Goal: Task Accomplishment & Management: Manage account settings

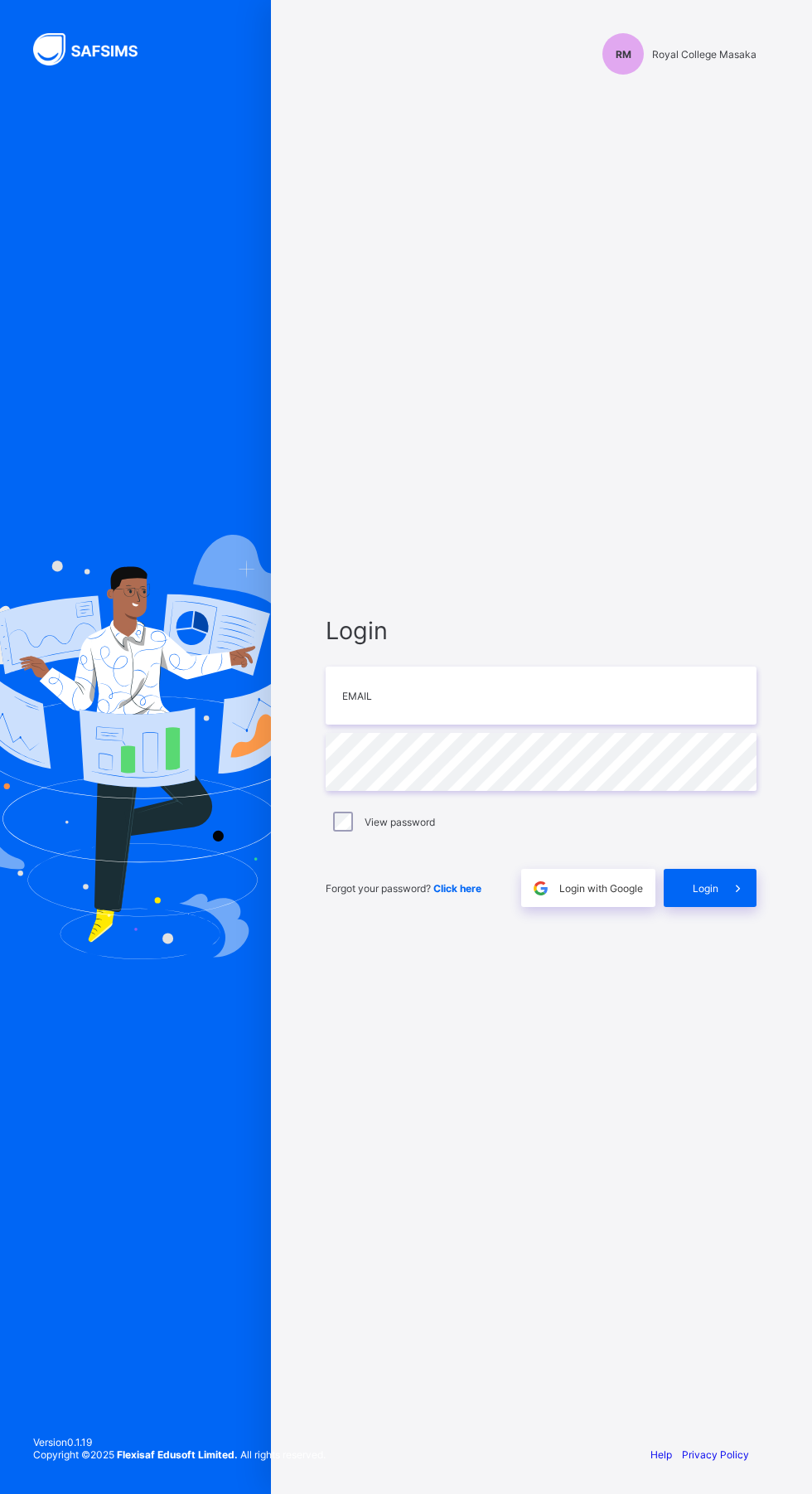
click at [738, 896] on icon at bounding box center [737, 888] width 17 height 16
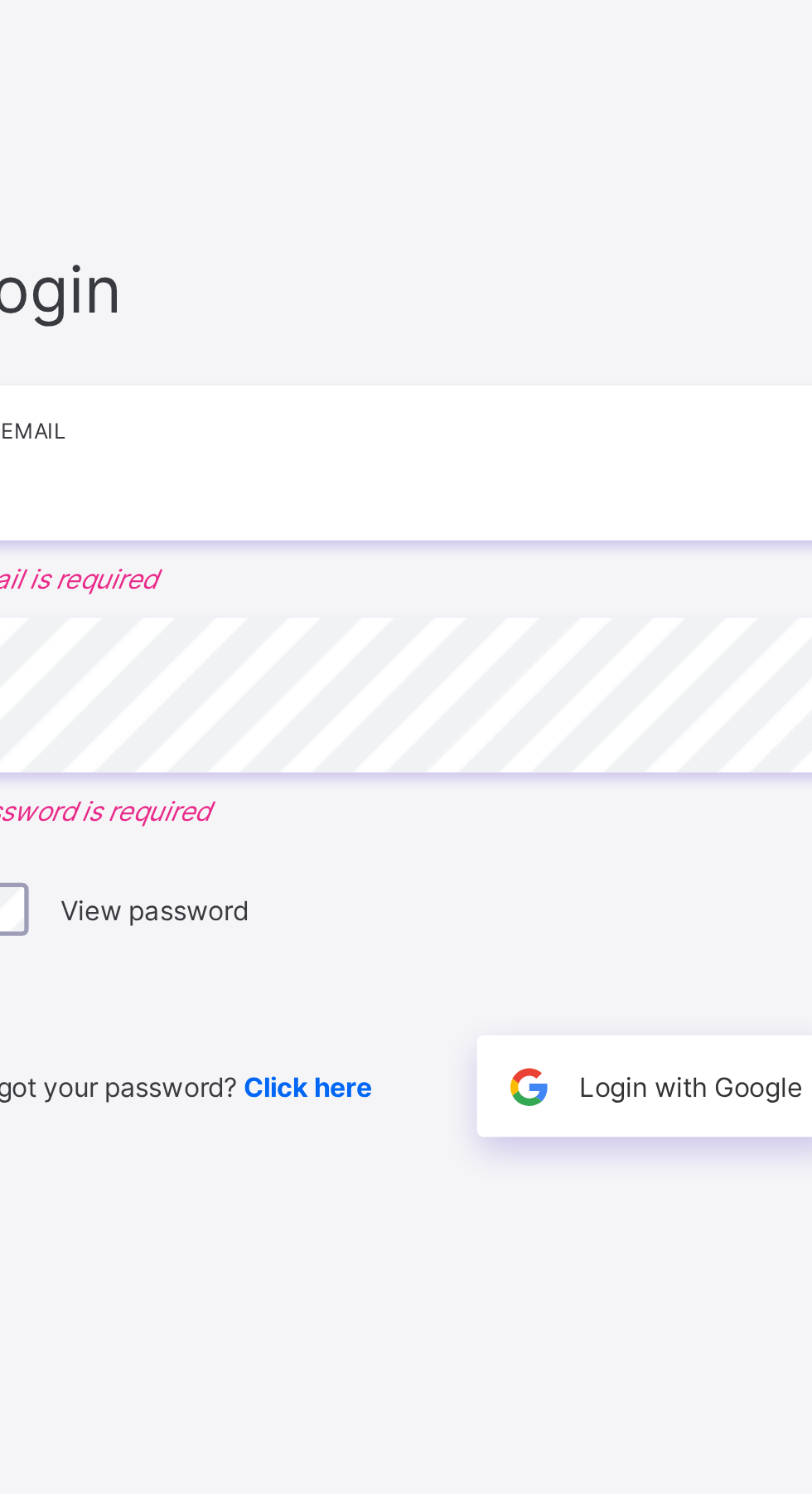
click at [490, 704] on input "email" at bounding box center [542, 675] width 431 height 58
type input "**********"
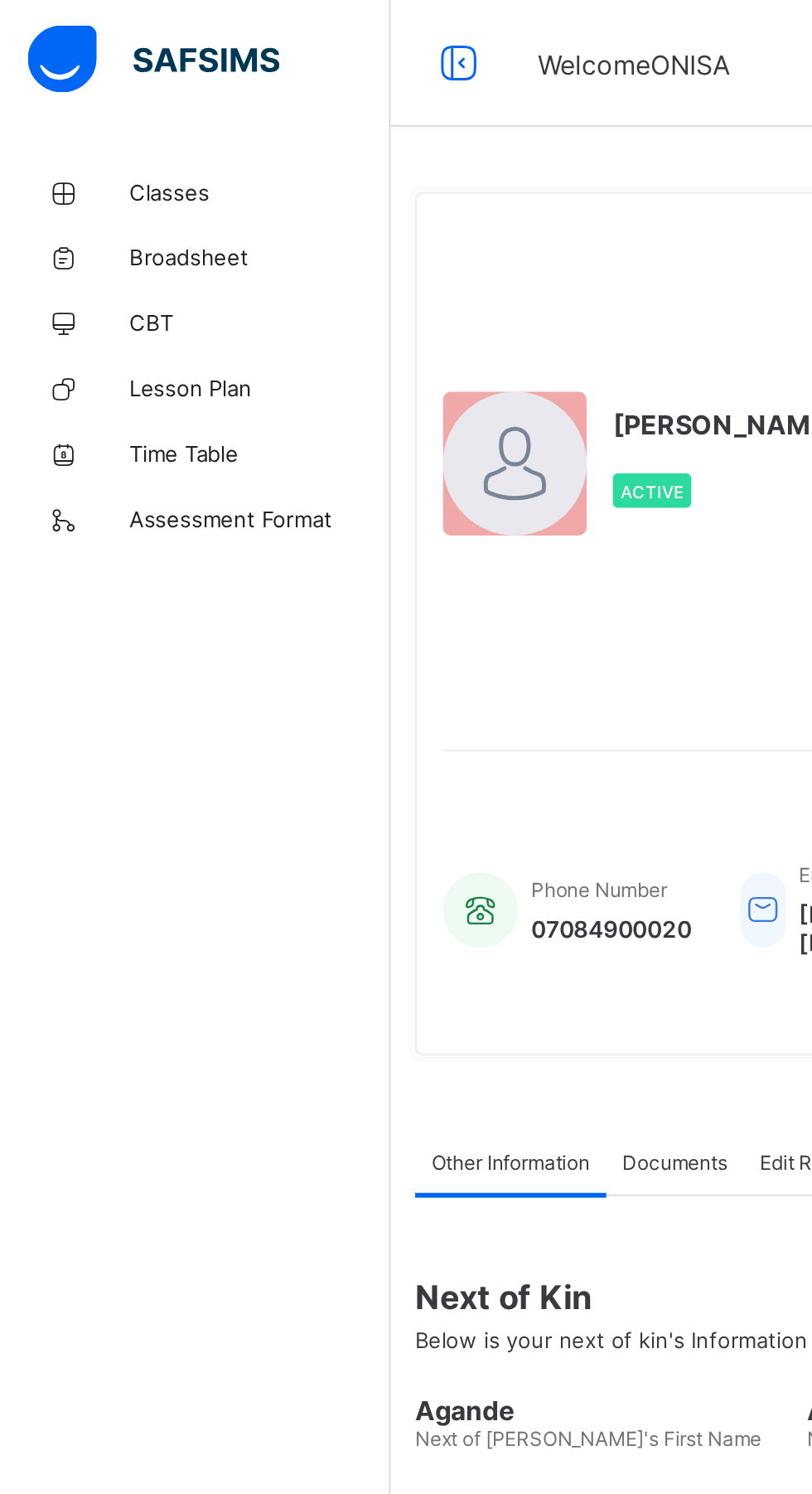
click at [95, 97] on span "Classes" at bounding box center [132, 99] width 133 height 13
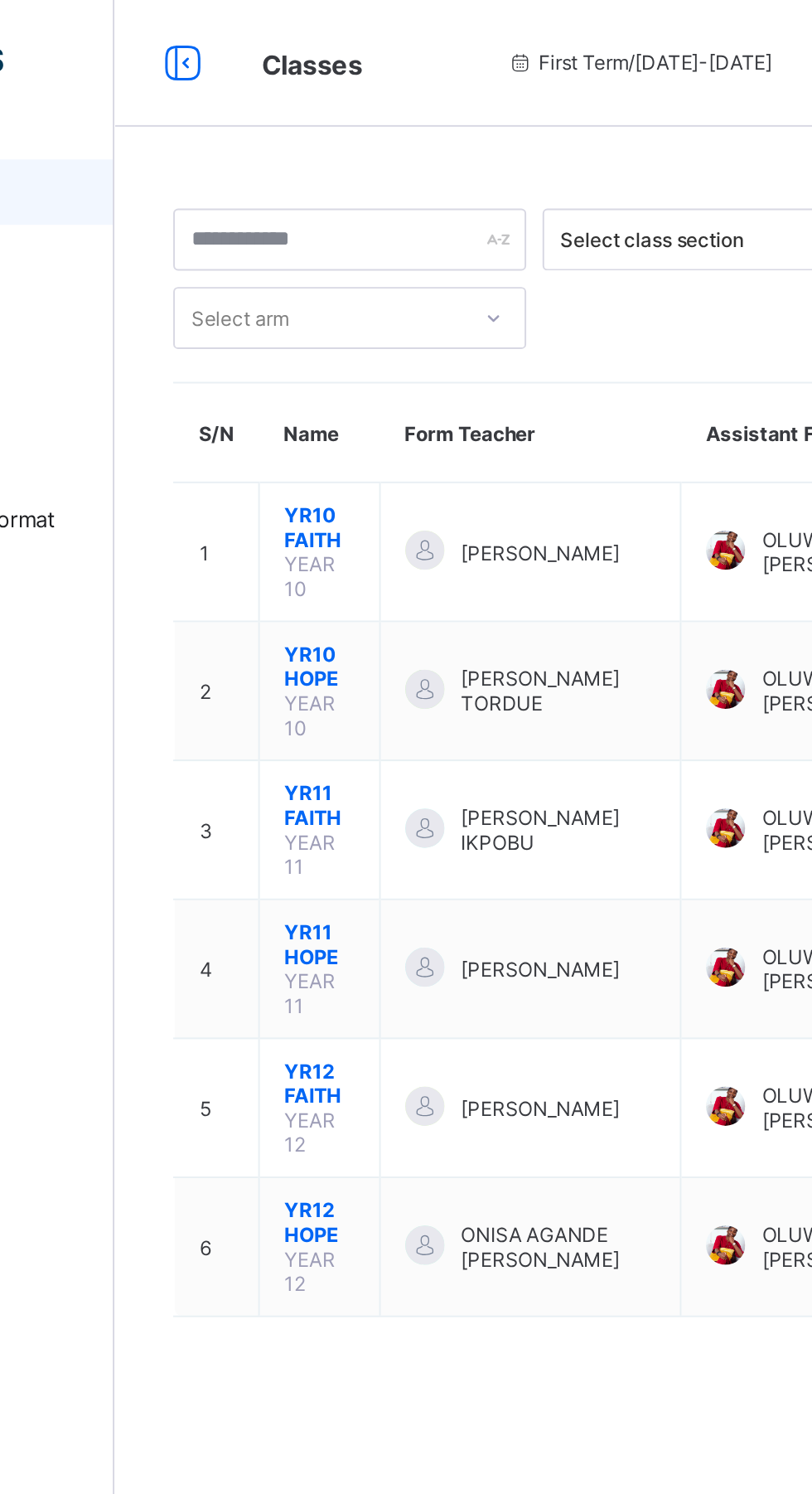
click at [314, 610] on span "YR12 HOPE" at bounding box center [303, 622] width 36 height 25
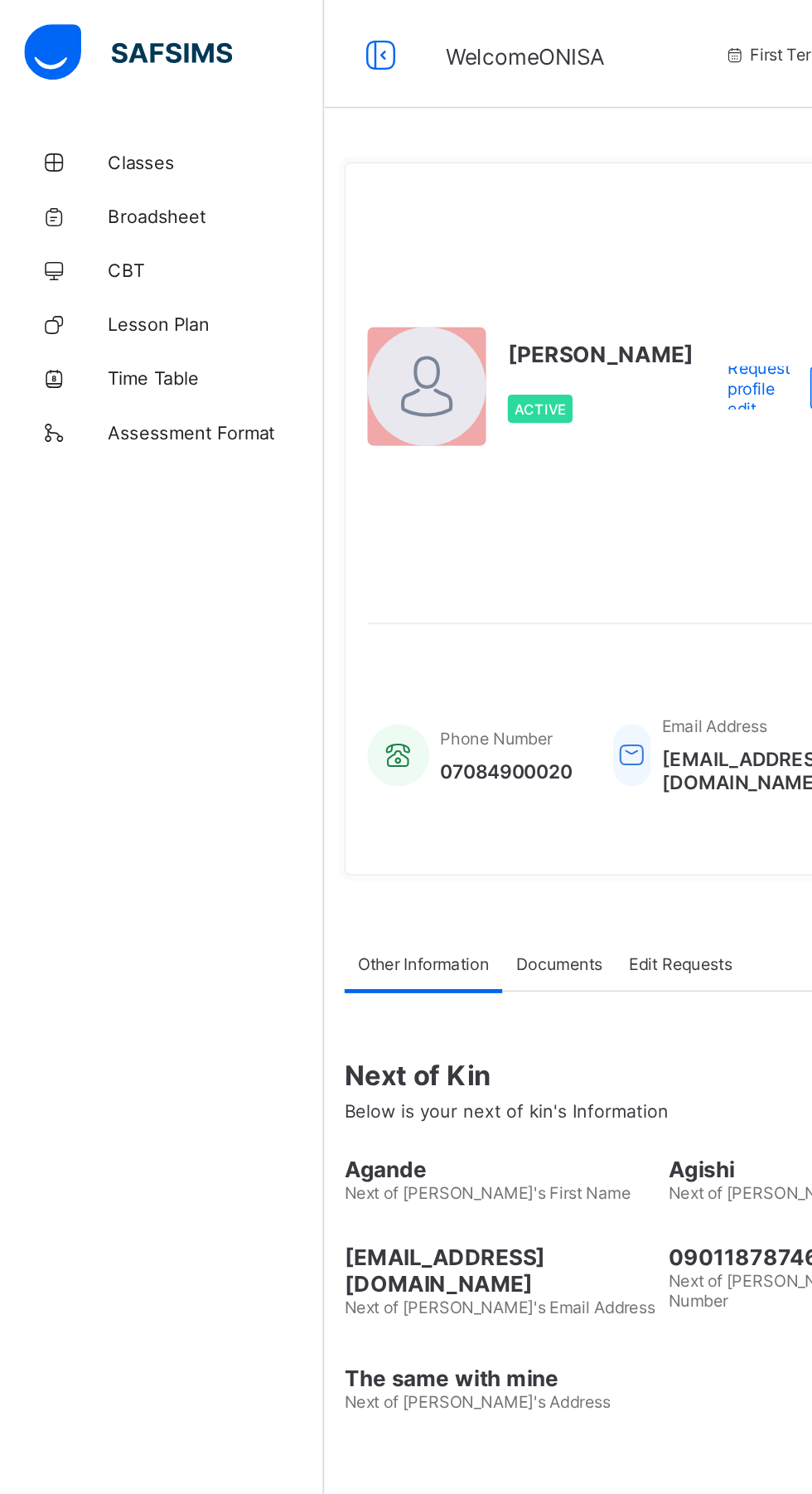
click at [107, 93] on span "Classes" at bounding box center [132, 99] width 133 height 13
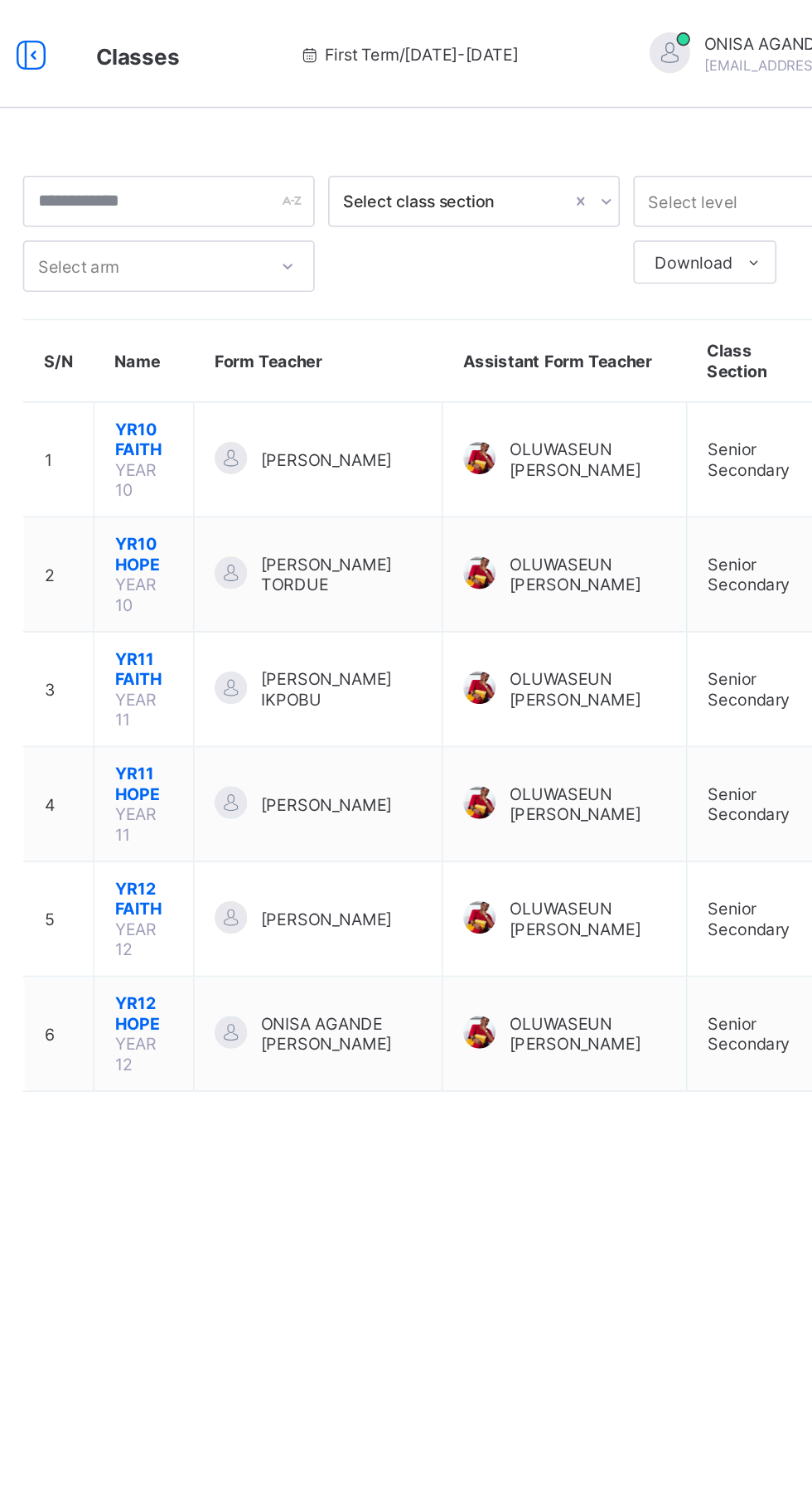
click at [298, 610] on span "YR12 HOPE" at bounding box center [303, 622] width 36 height 25
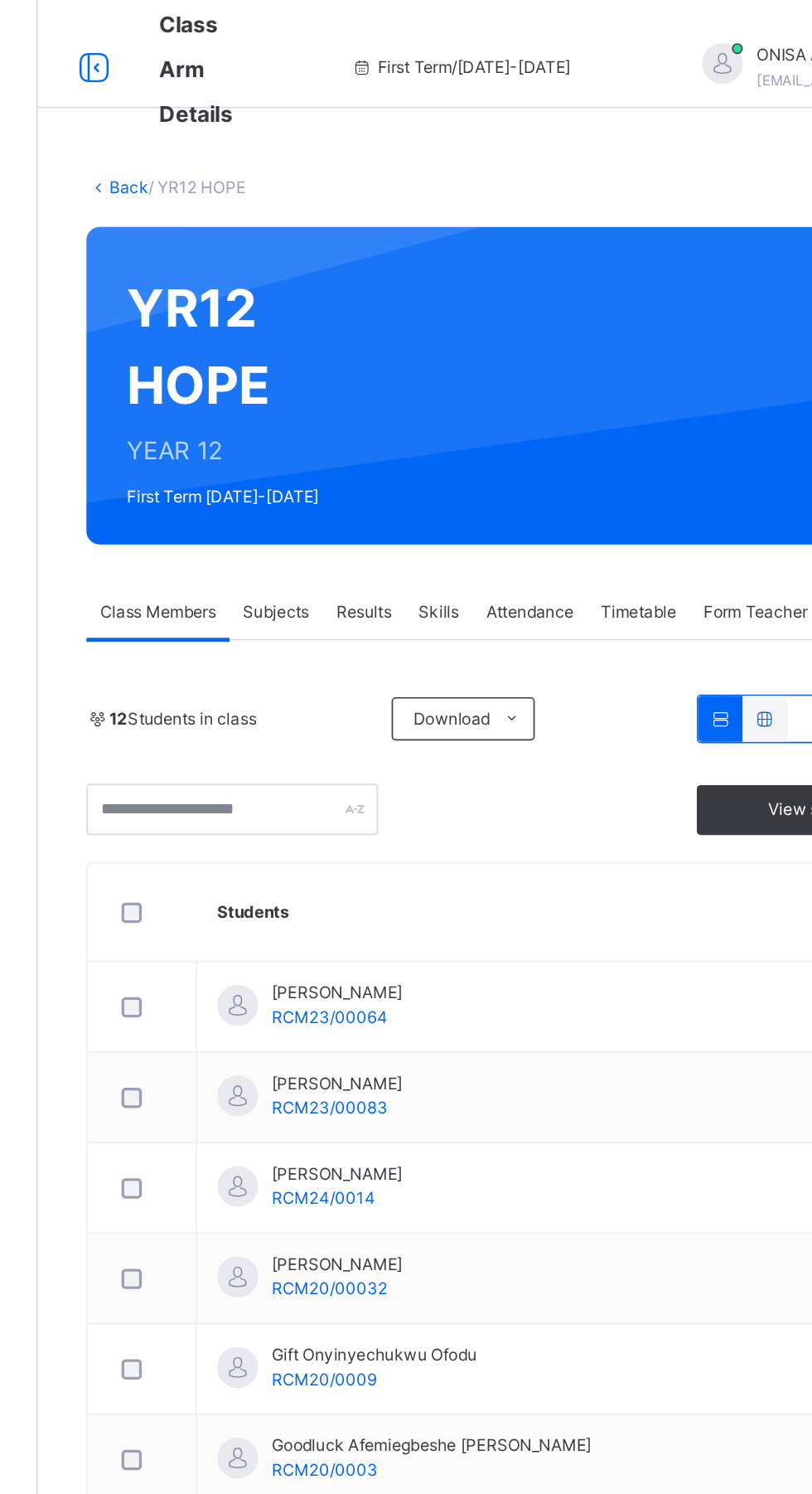
click at [639, 380] on span "Form Teacher" at bounding box center [639, 375] width 64 height 15
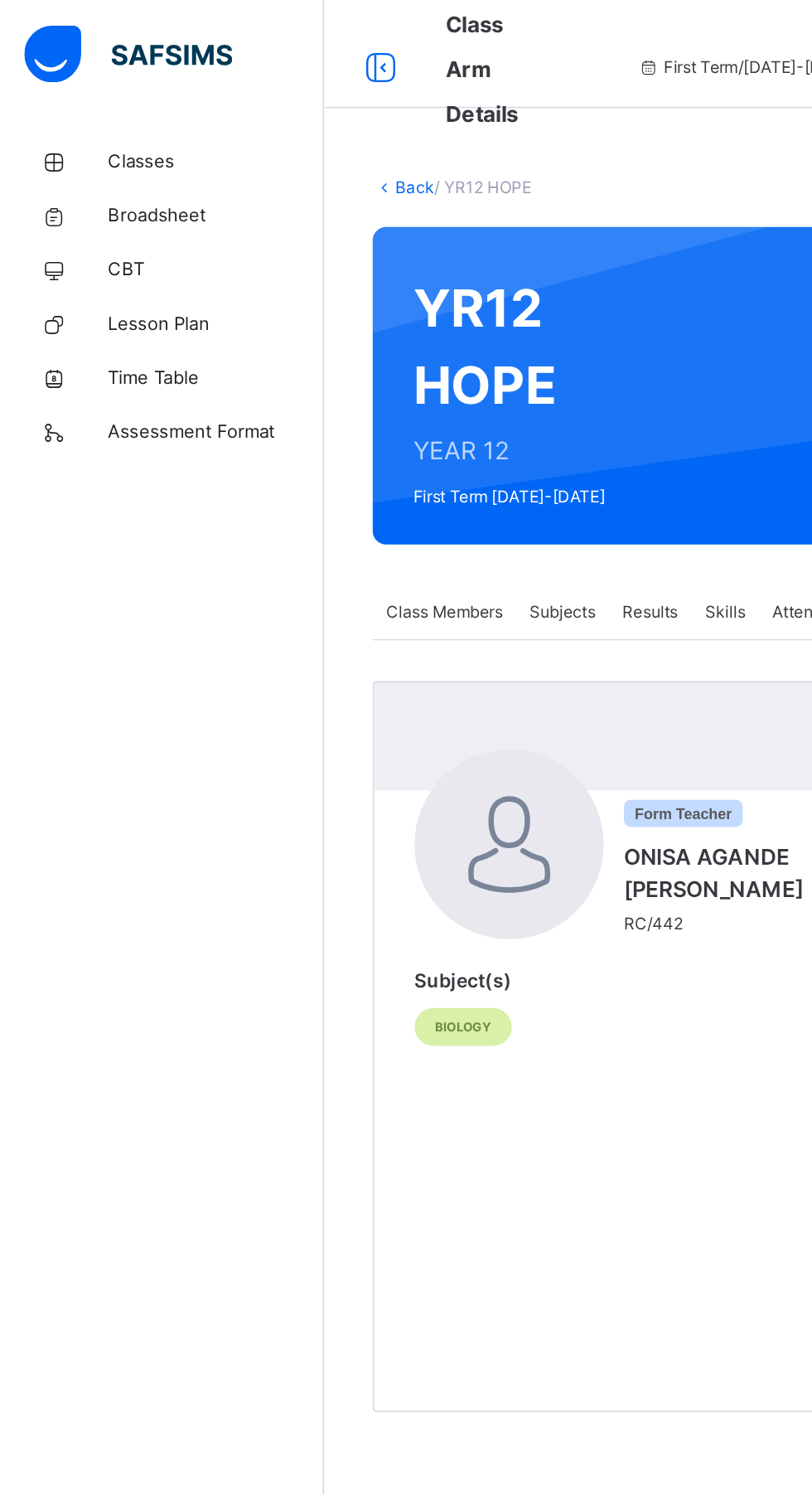
click at [124, 674] on div "Classes Broadsheet CBT Lesson Plan Time Table Assessment Format Help" at bounding box center [99, 779] width 199 height 1428
click at [286, 380] on span "Class Members" at bounding box center [272, 375] width 71 height 15
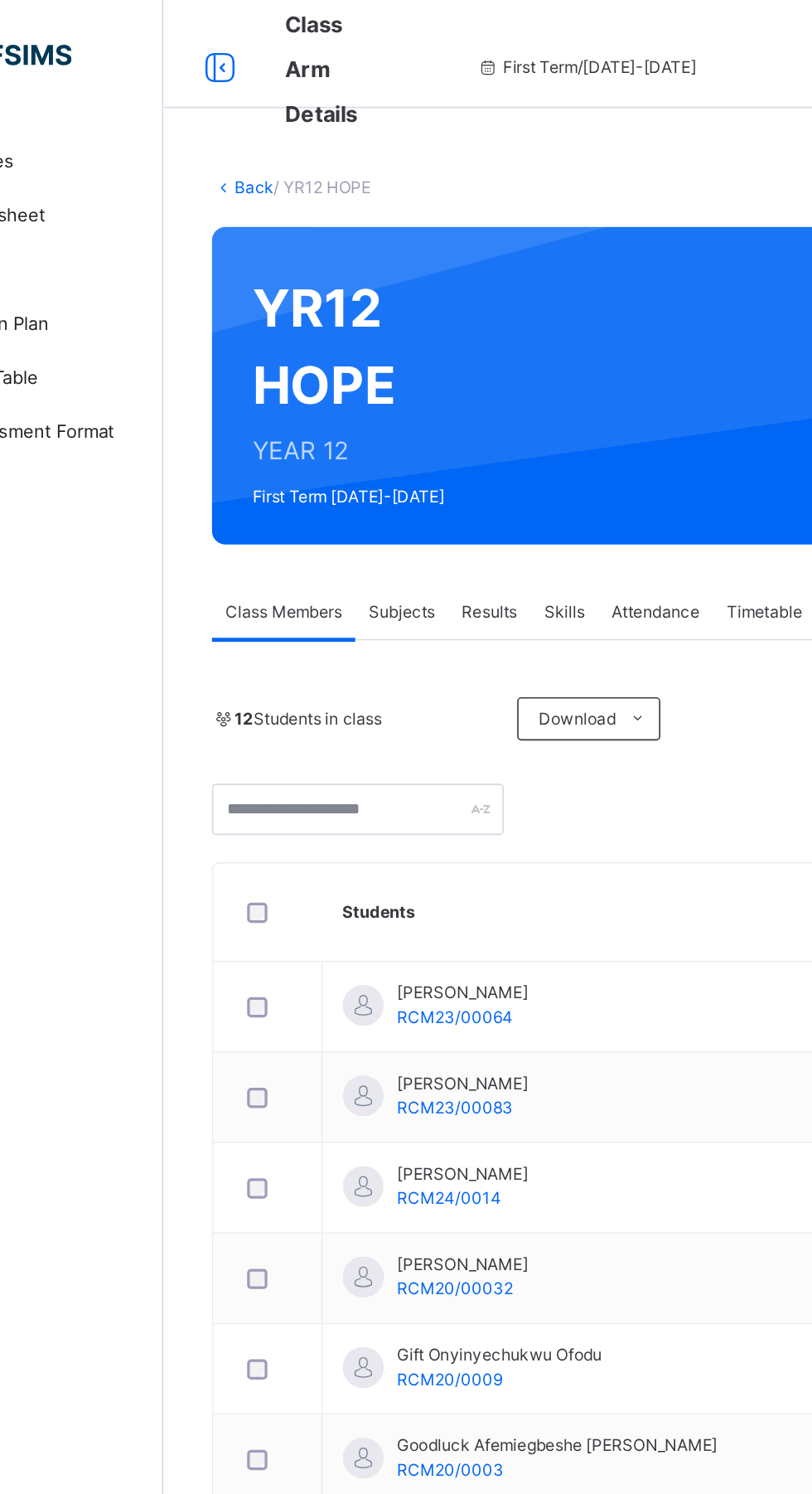
click at [377, 372] on div "Results" at bounding box center [399, 375] width 51 height 33
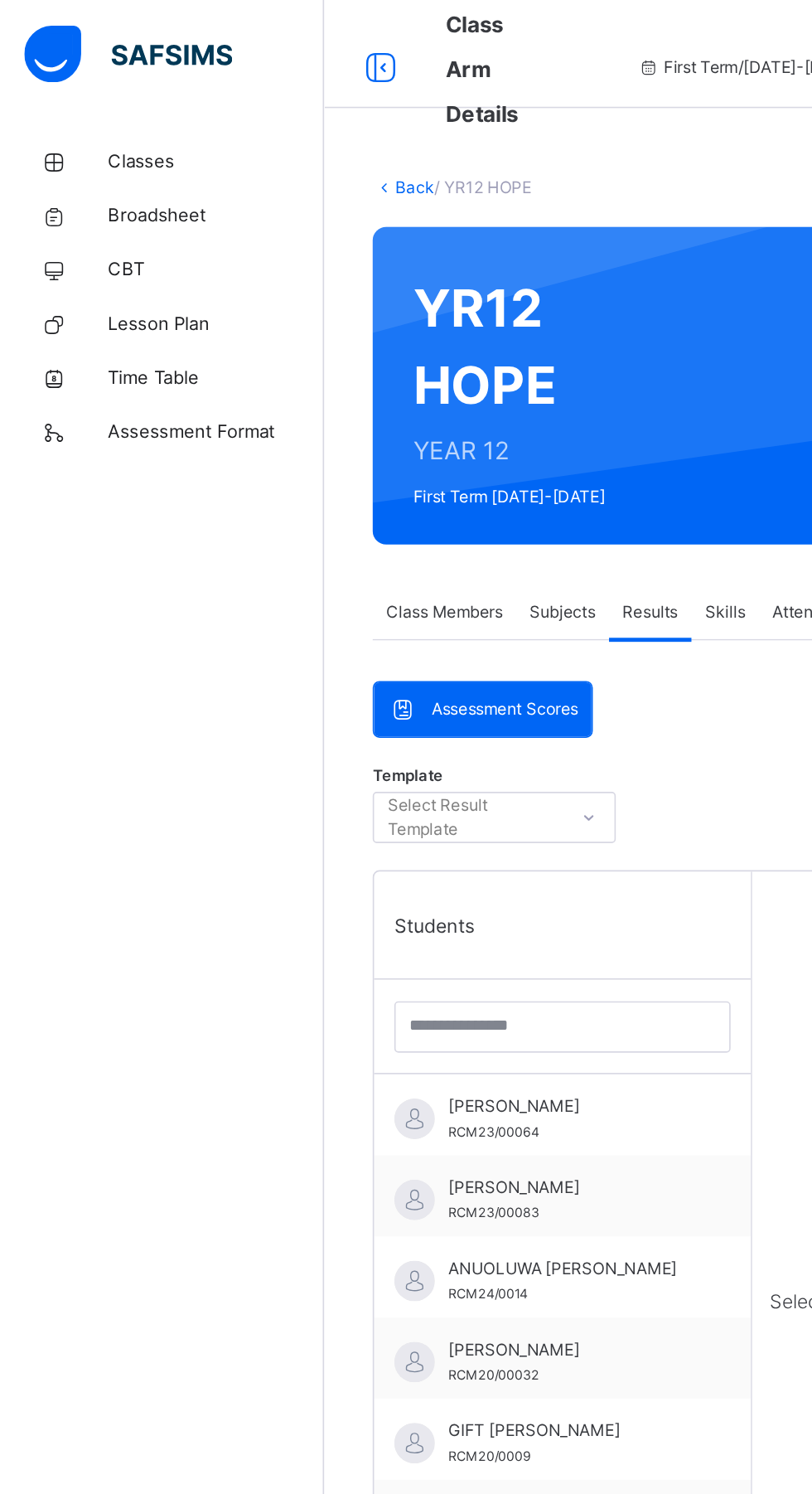
click at [84, 686] on div "Classes Broadsheet CBT Lesson Plan Time Table Assessment Format Help" at bounding box center [99, 779] width 199 height 1428
click at [332, 380] on span "Subjects" at bounding box center [345, 375] width 41 height 15
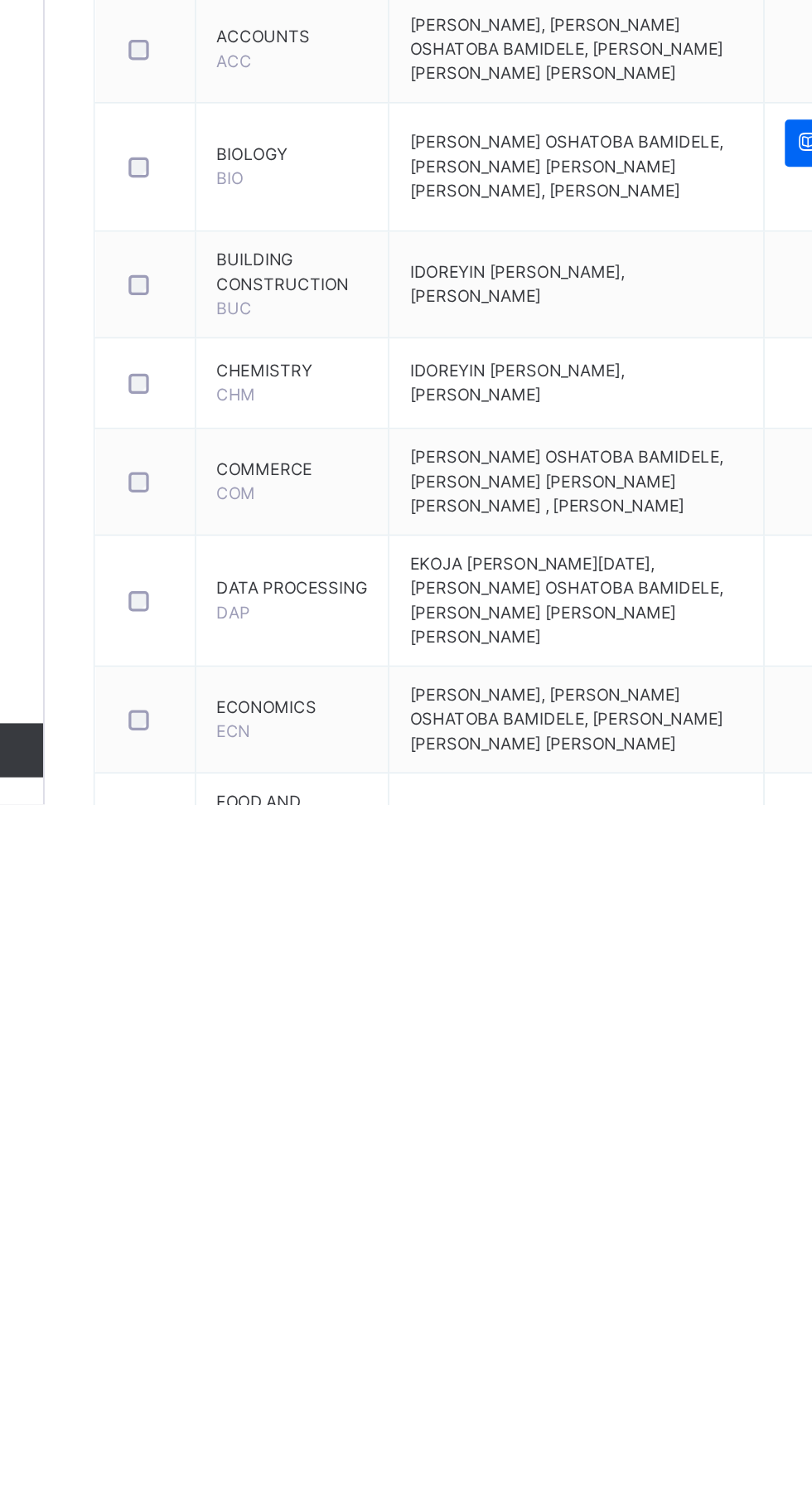
scroll to position [84, 0]
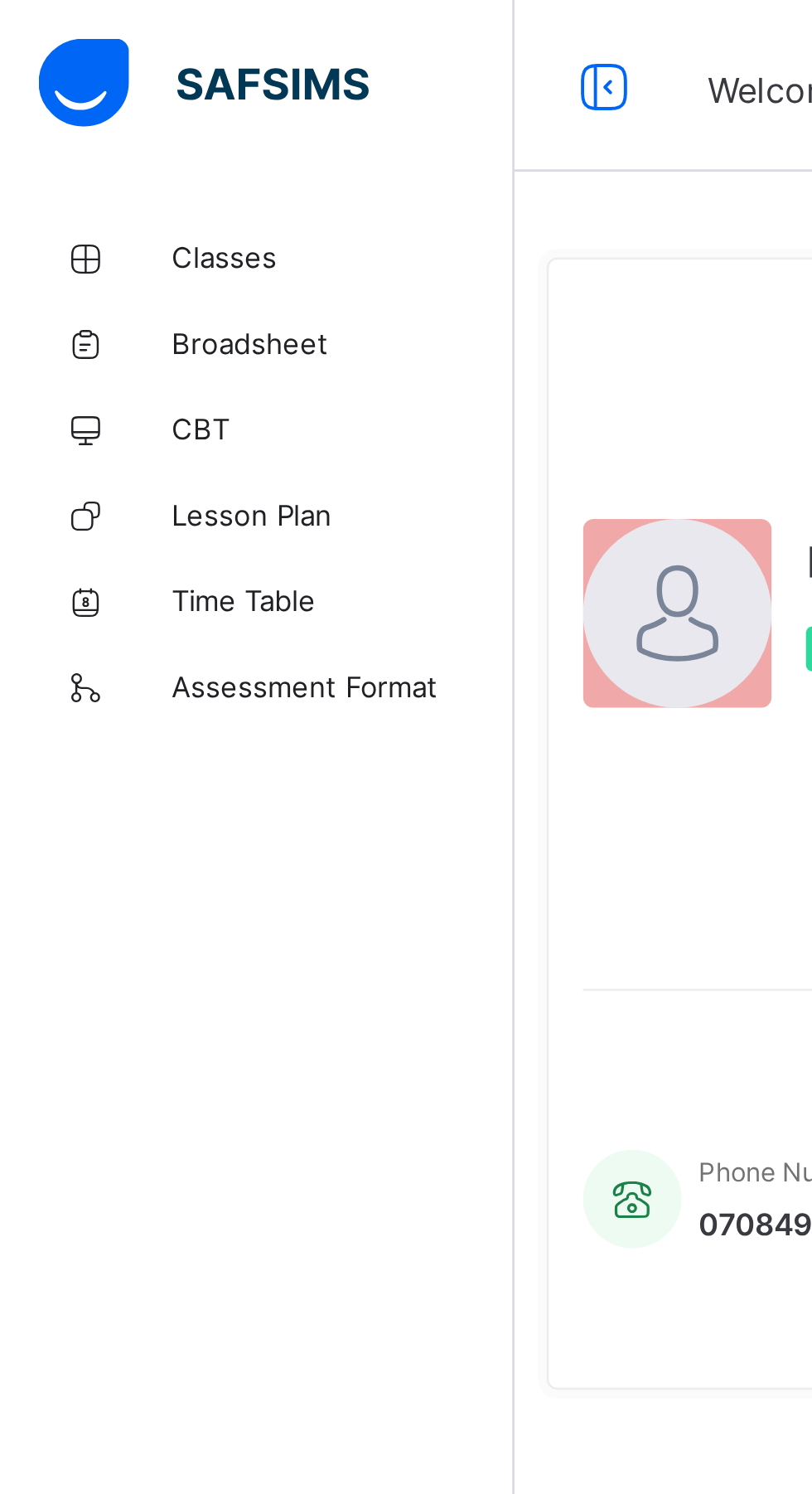
click at [91, 111] on link "Classes" at bounding box center [99, 99] width 199 height 33
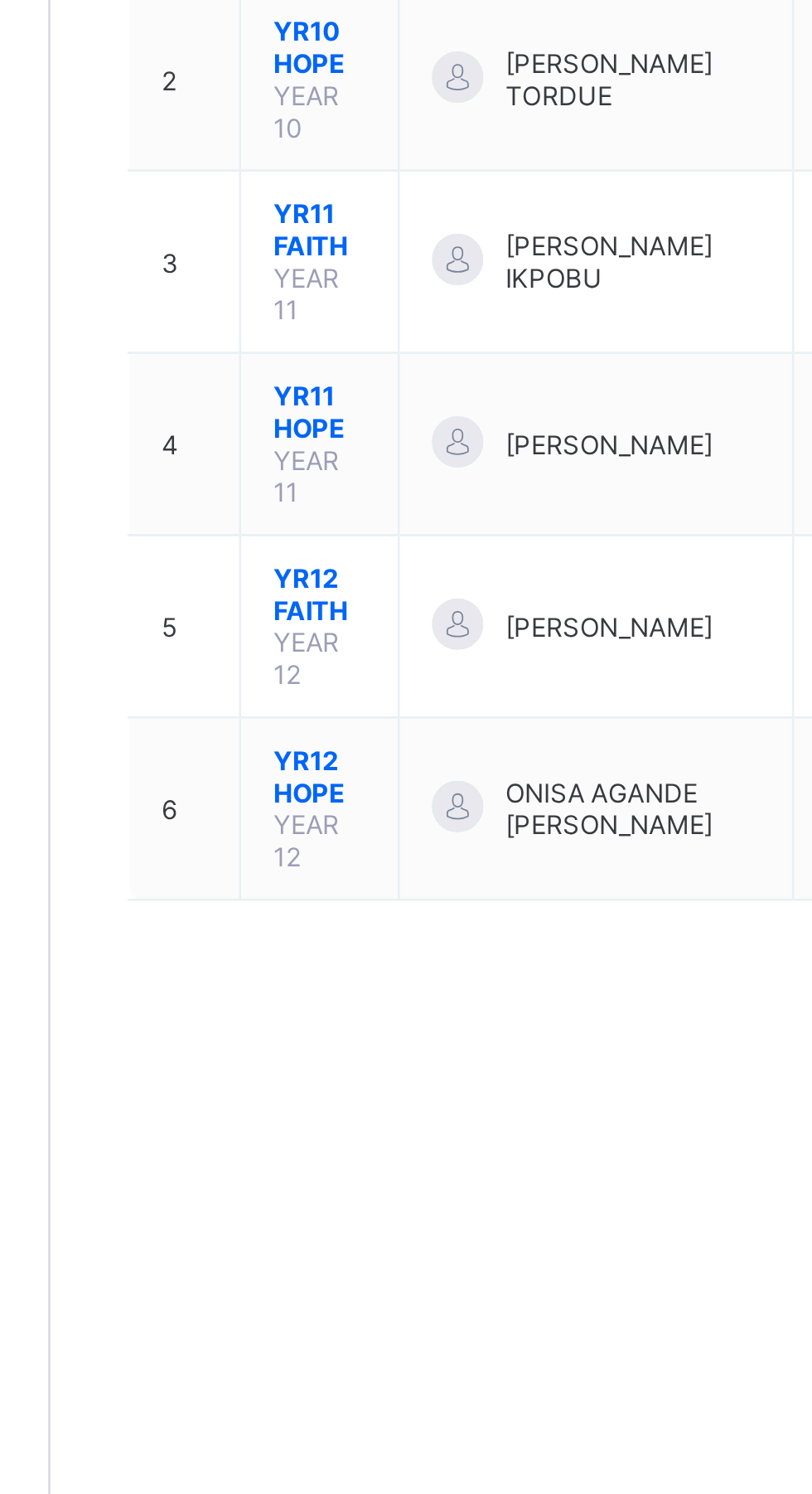
click at [304, 610] on span "YR12 HOPE" at bounding box center [303, 622] width 36 height 25
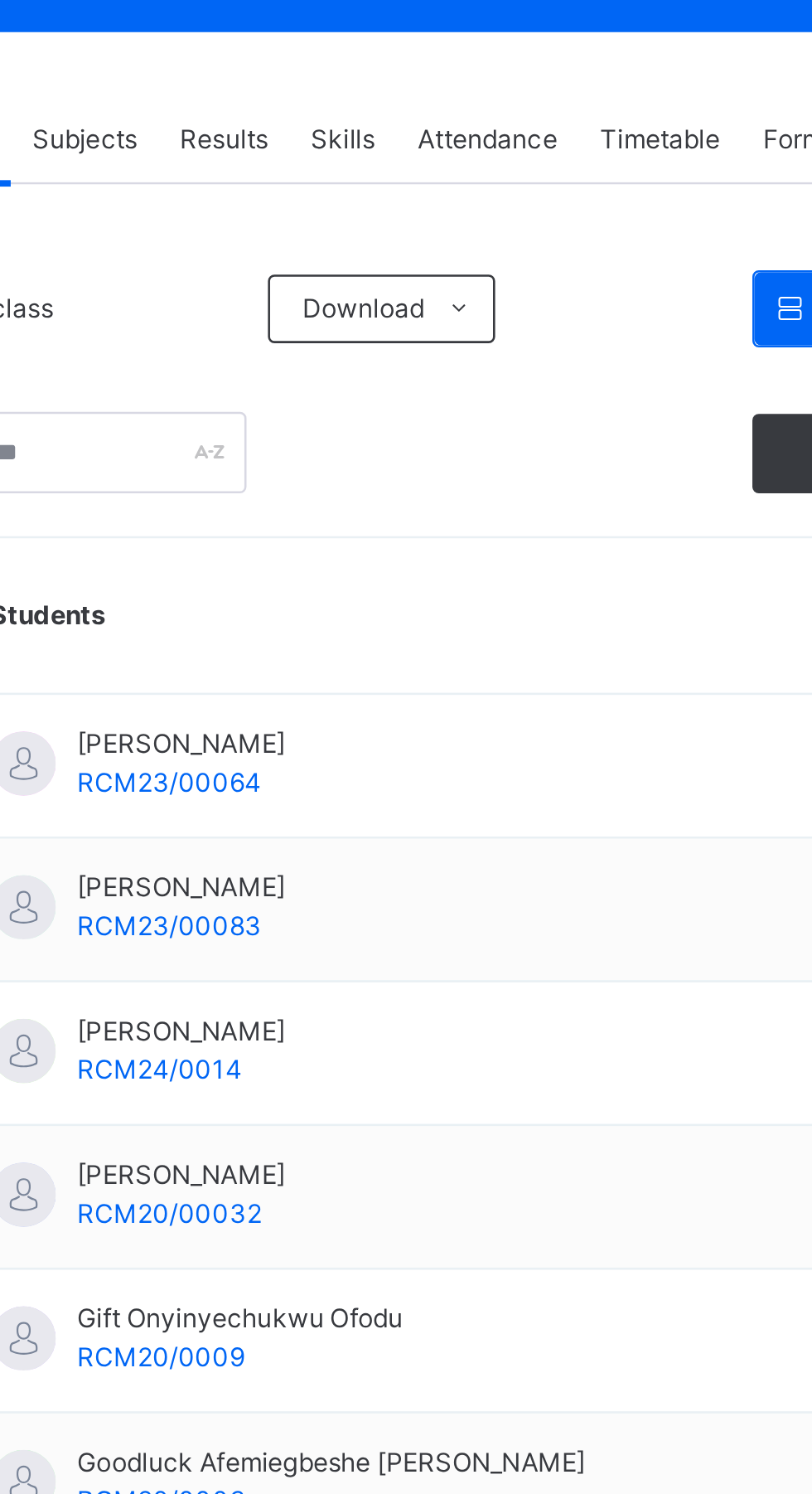
click at [513, 385] on div "Attendance" at bounding box center [501, 375] width 71 height 33
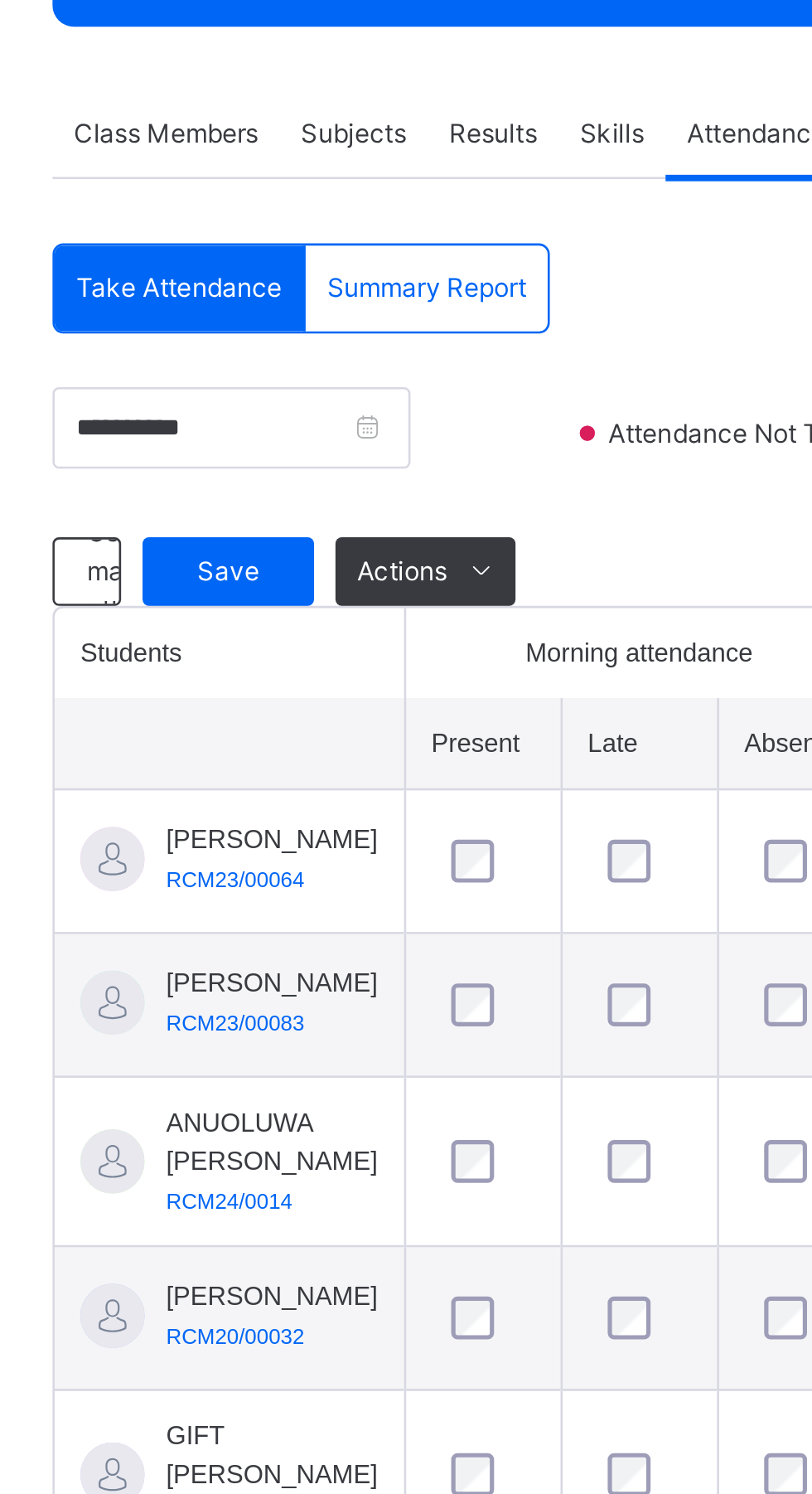
click at [294, 547] on span "Save" at bounding box center [297, 544] width 42 height 15
